Goal: Task Accomplishment & Management: Manage account settings

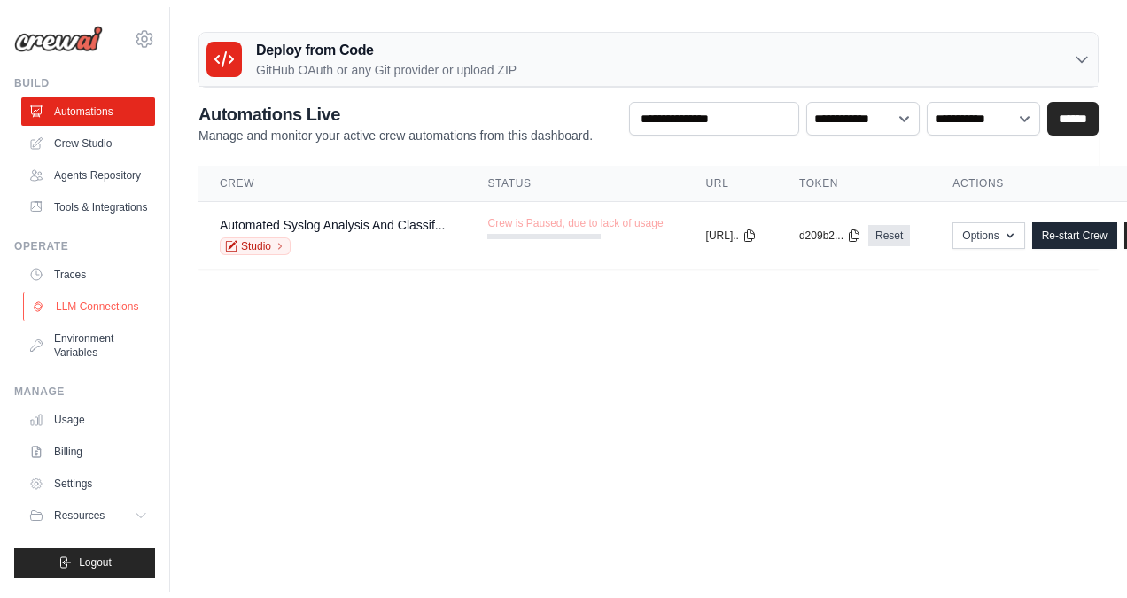
scroll to position [48, 0]
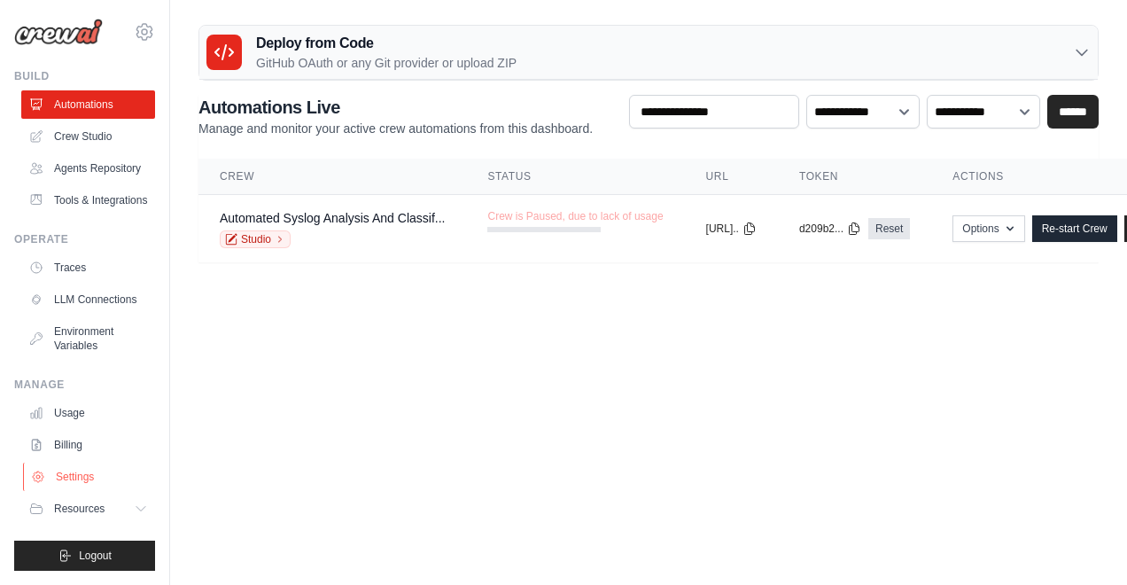
click at [76, 479] on link "Settings" at bounding box center [90, 477] width 134 height 28
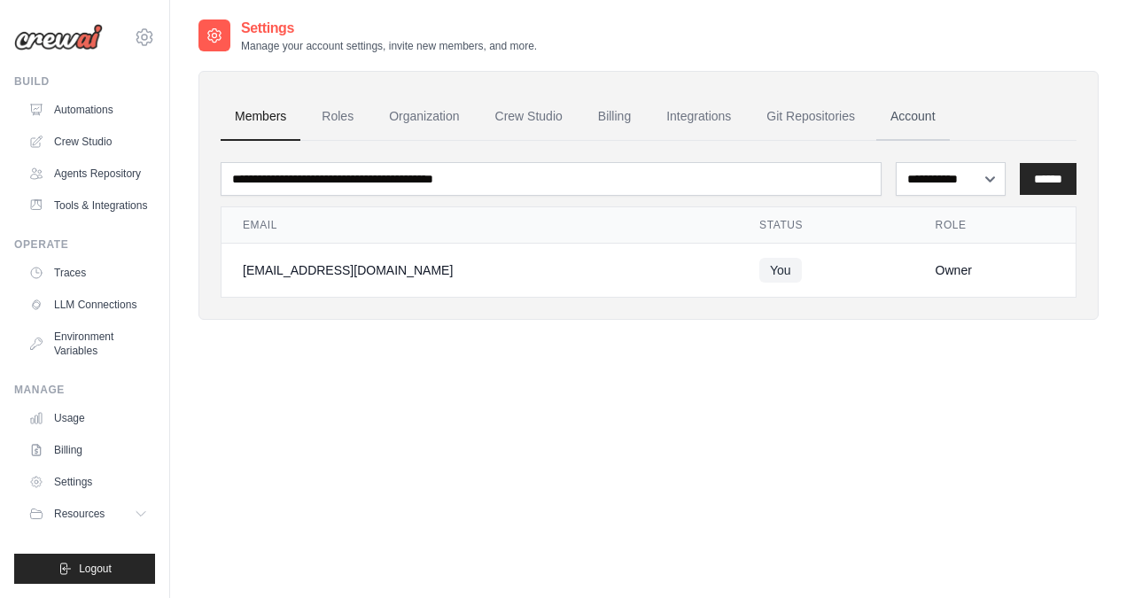
click at [950, 117] on link "Account" at bounding box center [913, 117] width 74 height 48
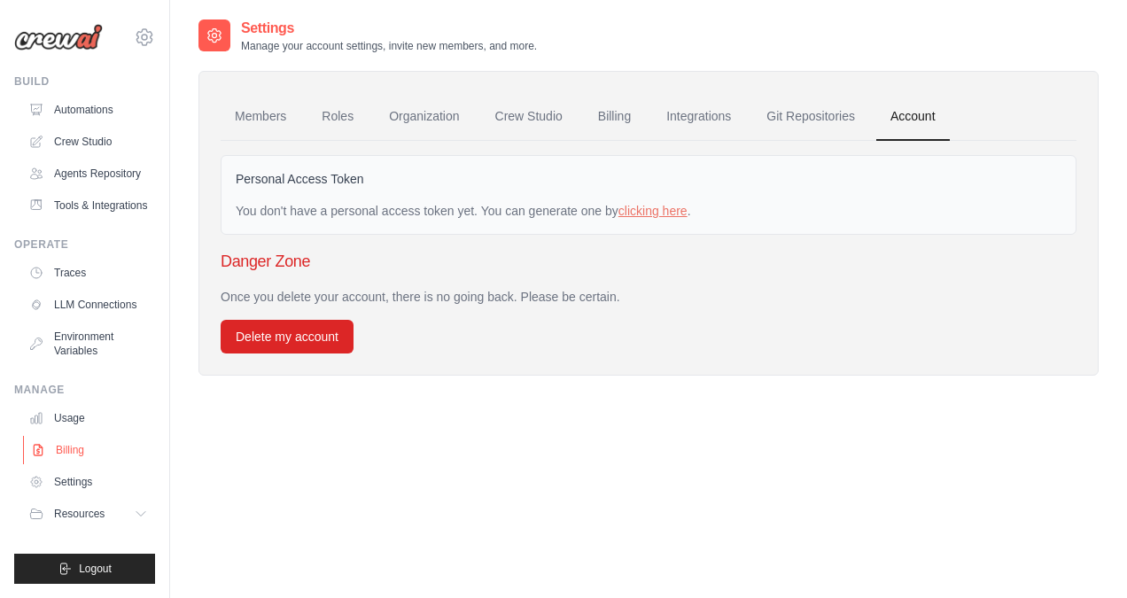
click at [72, 464] on link "Billing" at bounding box center [90, 450] width 134 height 28
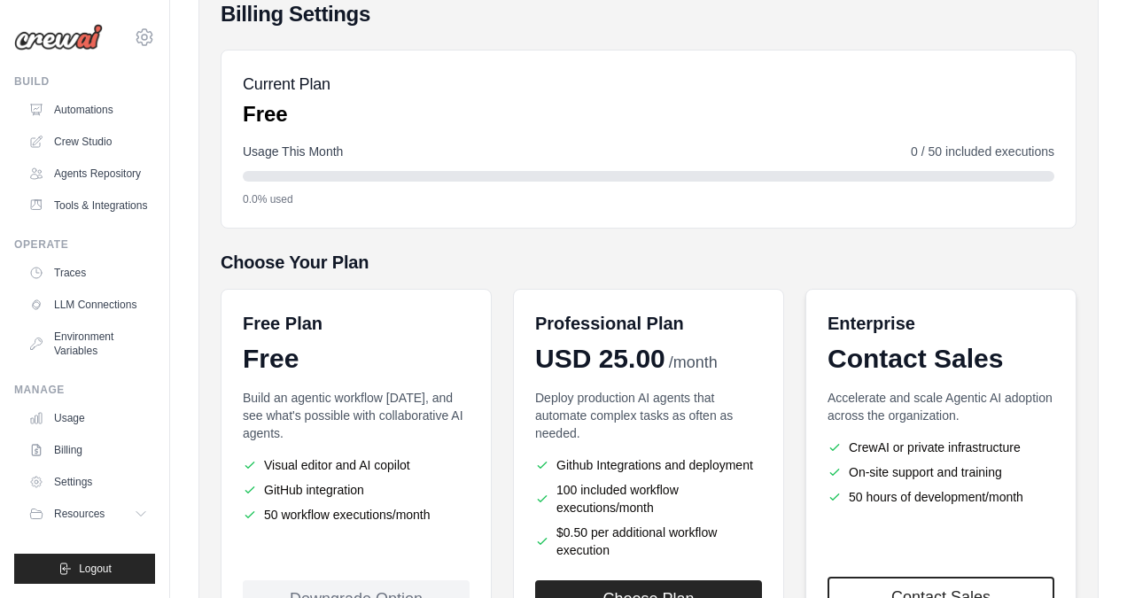
scroll to position [330, 0]
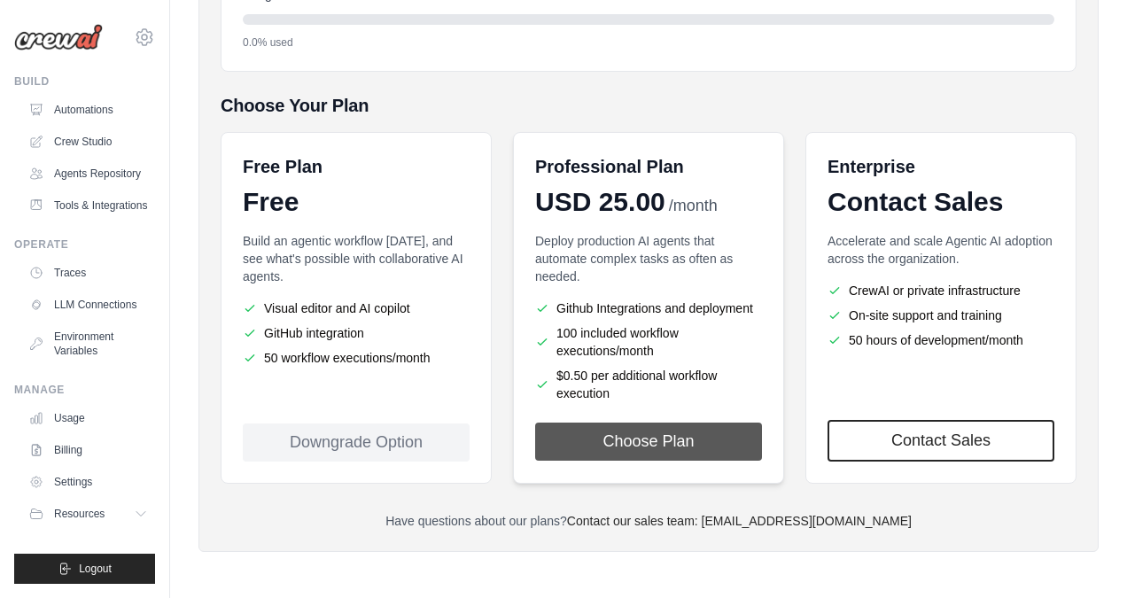
click at [708, 448] on button "Choose Plan" at bounding box center [648, 442] width 227 height 38
